Goal: Task Accomplishment & Management: Complete application form

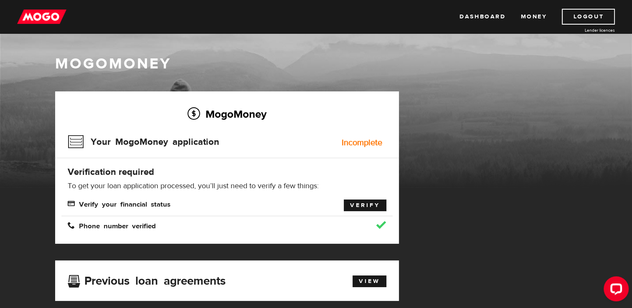
click at [373, 206] on link "Verify" at bounding box center [365, 206] width 43 height 12
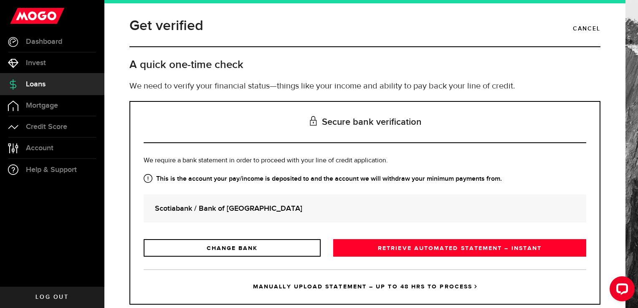
scroll to position [20, 0]
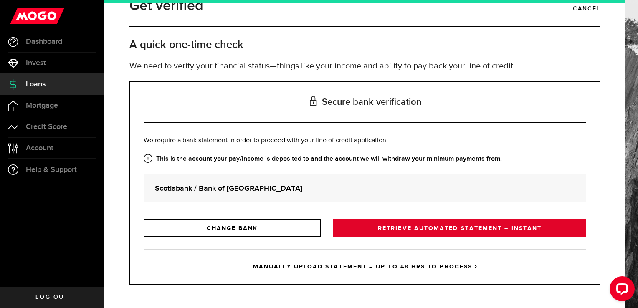
click at [403, 223] on link "RETRIEVE AUTOMATED STATEMENT – INSTANT" at bounding box center [459, 228] width 253 height 18
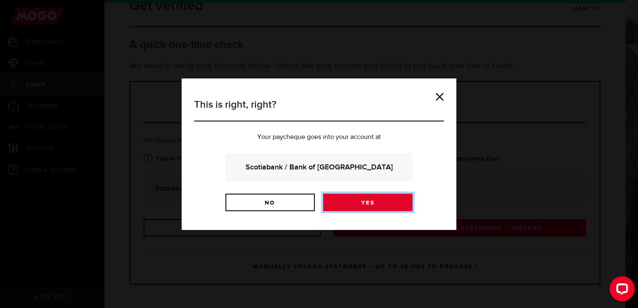
click at [357, 207] on link "Yes" at bounding box center [367, 203] width 89 height 18
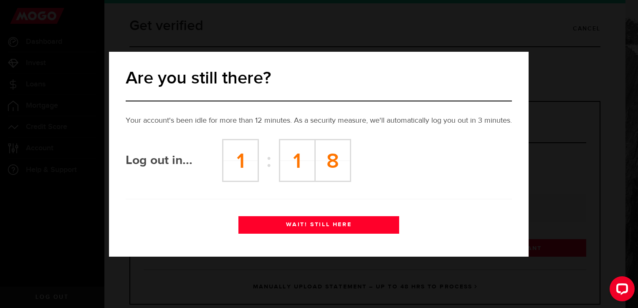
click at [326, 227] on button "WAIT! STILL HERE" at bounding box center [318, 225] width 161 height 18
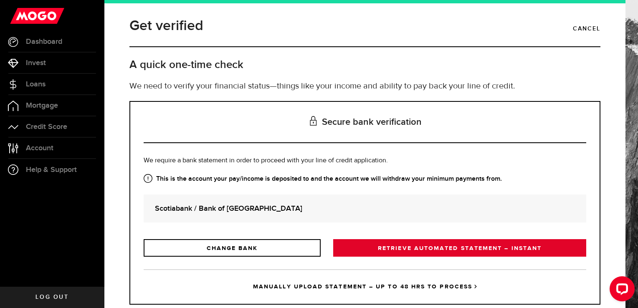
click at [394, 256] on link "RETRIEVE AUTOMATED STATEMENT – INSTANT" at bounding box center [459, 248] width 253 height 18
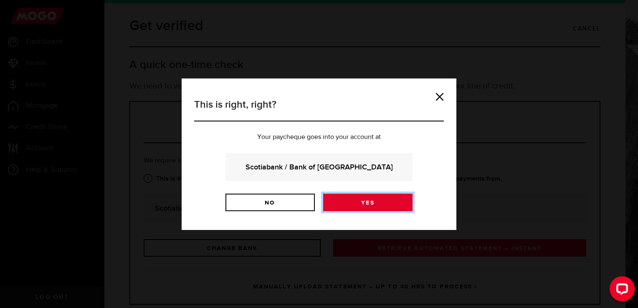
click at [356, 208] on link "Yes" at bounding box center [367, 203] width 89 height 18
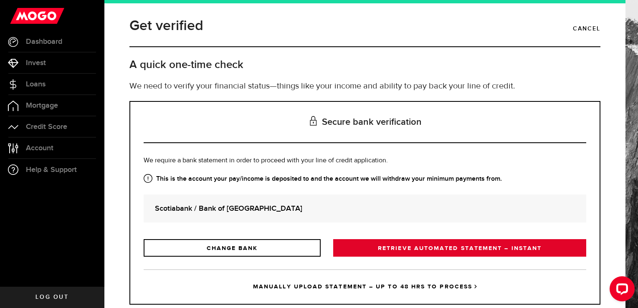
click at [392, 246] on link "RETRIEVE AUTOMATED STATEMENT – INSTANT" at bounding box center [459, 248] width 253 height 18
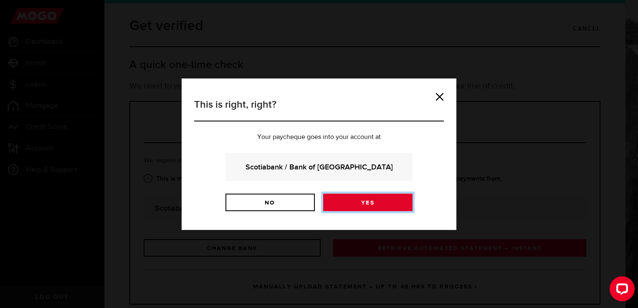
click at [337, 200] on link "Yes" at bounding box center [367, 203] width 89 height 18
